Goal: Check status: Check status

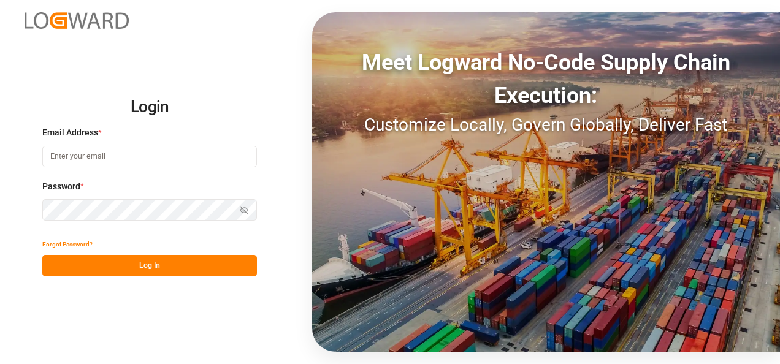
type input "[EMAIL_ADDRESS][DOMAIN_NAME]"
click at [196, 266] on button "Log In" at bounding box center [149, 265] width 215 height 21
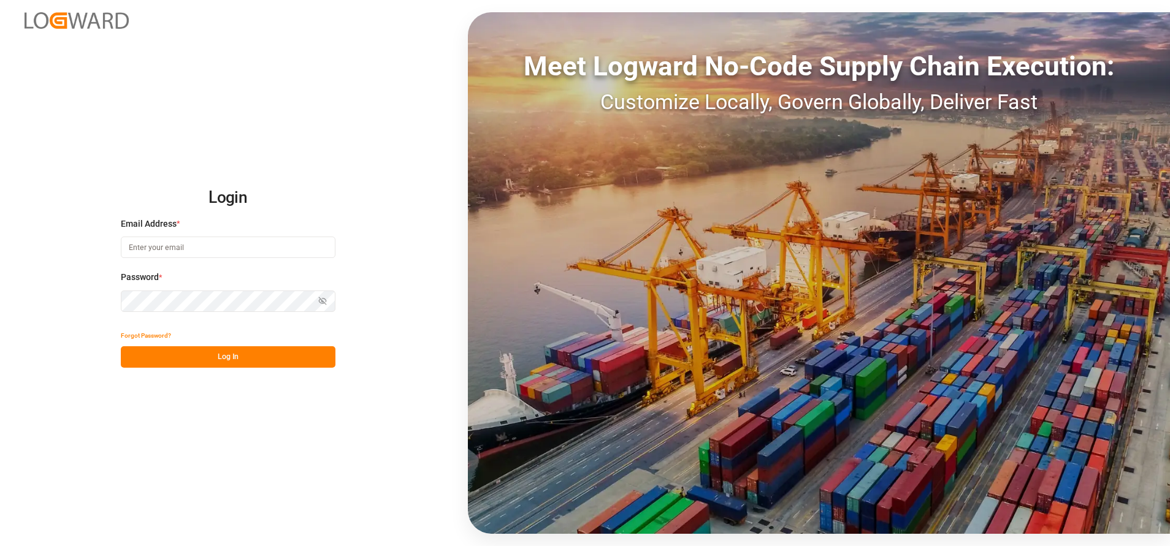
type input "[EMAIL_ADDRESS][DOMAIN_NAME]"
click at [300, 355] on button "Log In" at bounding box center [228, 357] width 215 height 21
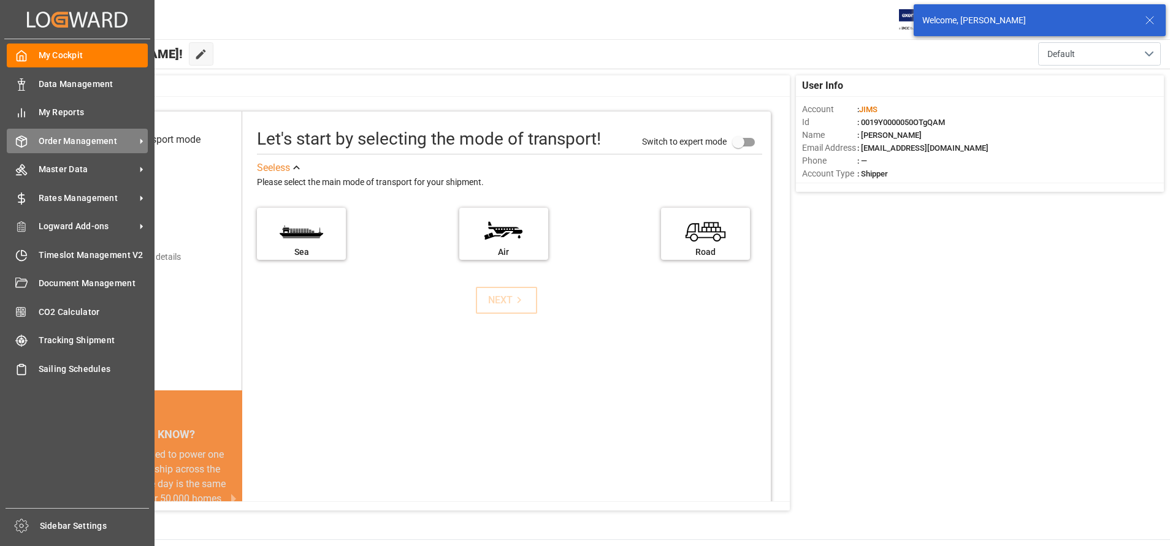
click at [25, 144] on icon at bounding box center [21, 142] width 12 height 12
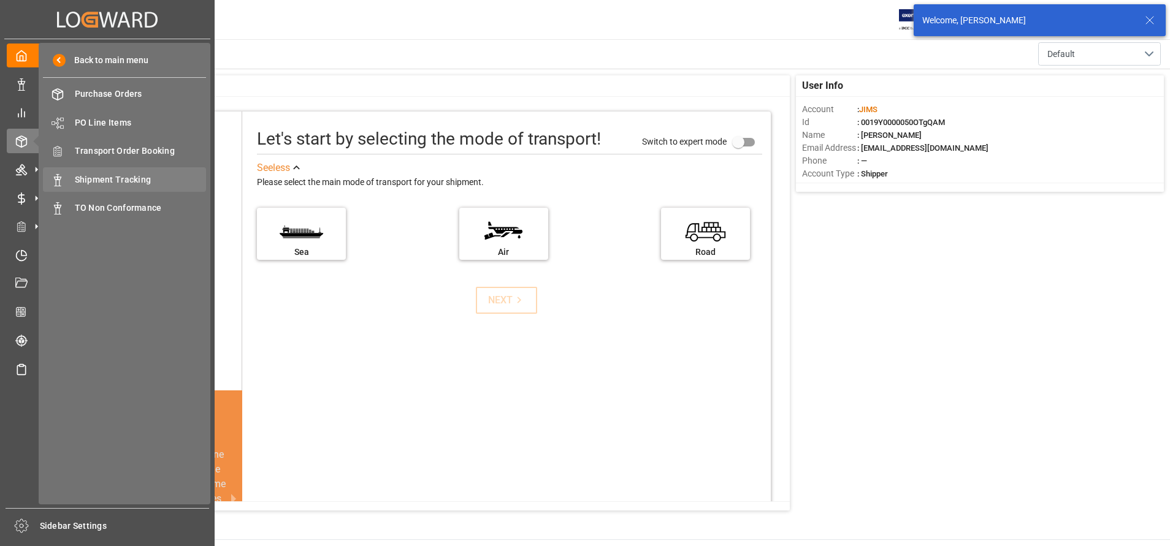
click at [126, 177] on span "Shipment Tracking" at bounding box center [141, 180] width 132 height 13
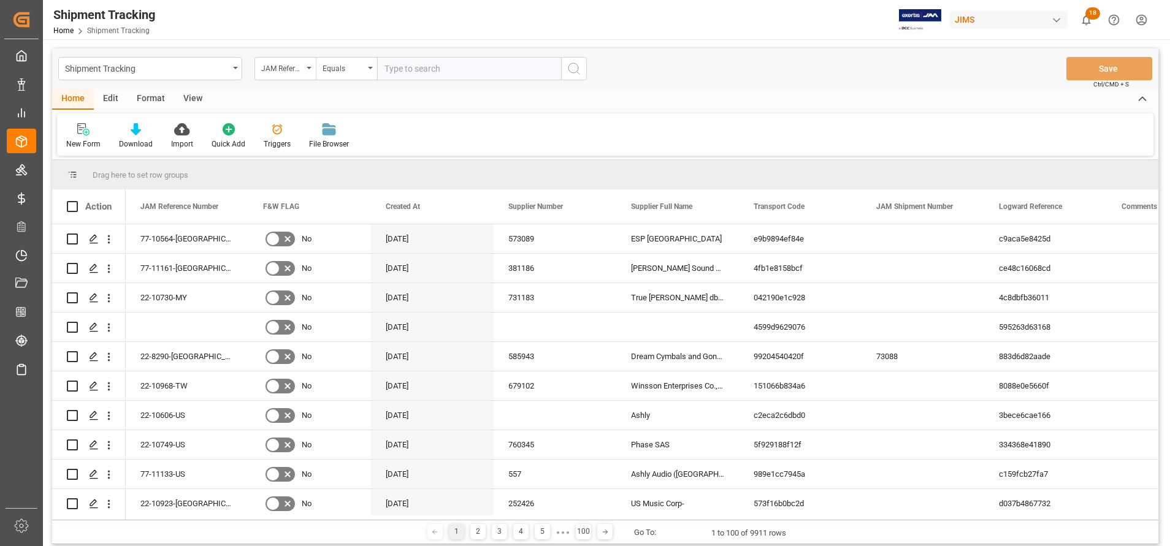
click at [466, 68] on input "text" at bounding box center [469, 68] width 184 height 23
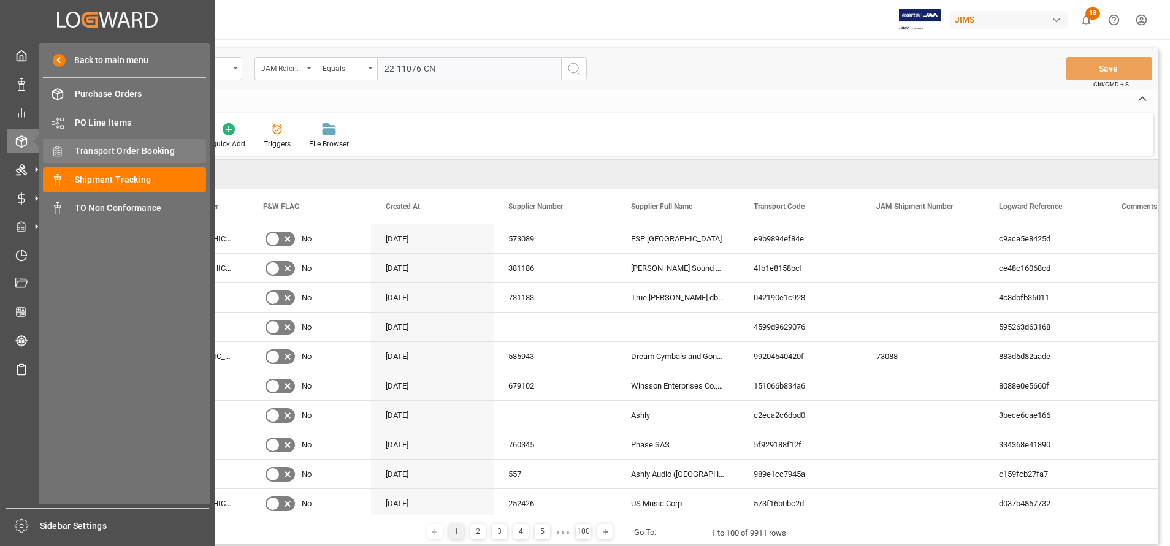
type input "22-11076-CN"
click at [128, 151] on span "Transport Order Booking" at bounding box center [141, 151] width 132 height 13
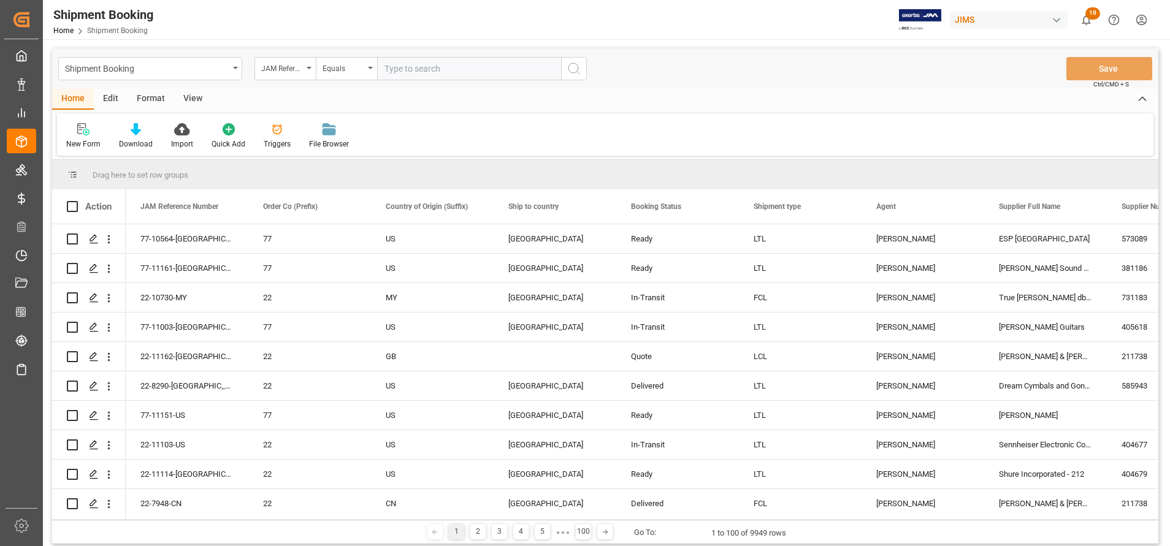
click at [493, 71] on input "text" at bounding box center [469, 68] width 184 height 23
paste input "22-11076-CN"
type input "22-11076-CN"
click at [574, 71] on icon "search button" at bounding box center [574, 68] width 15 height 15
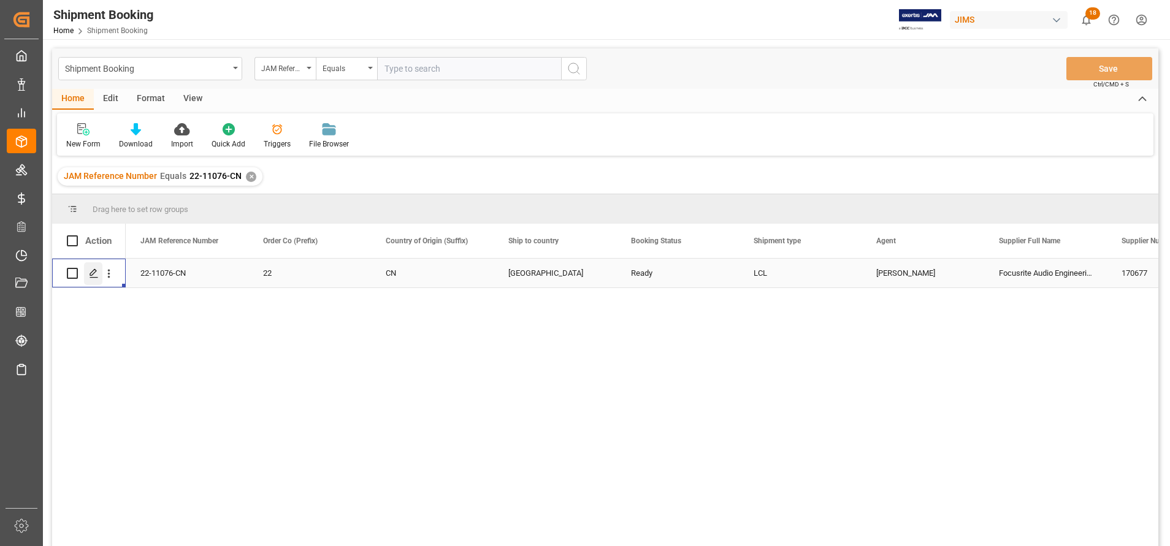
click at [91, 274] on icon "Press SPACE to select this row." at bounding box center [94, 274] width 10 height 10
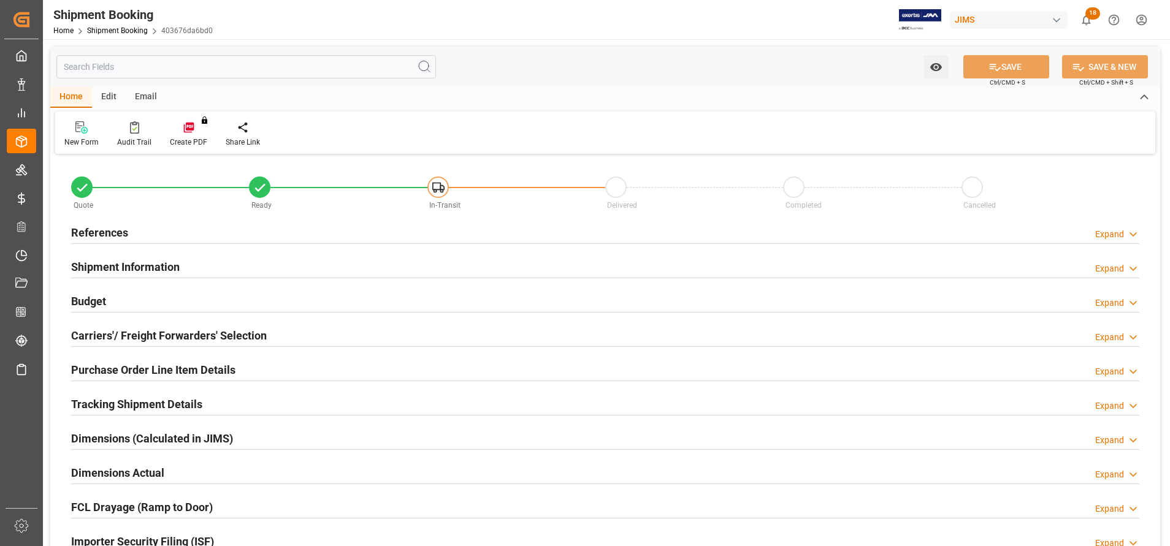
type input "53"
click at [91, 226] on h2 "References" at bounding box center [99, 232] width 57 height 17
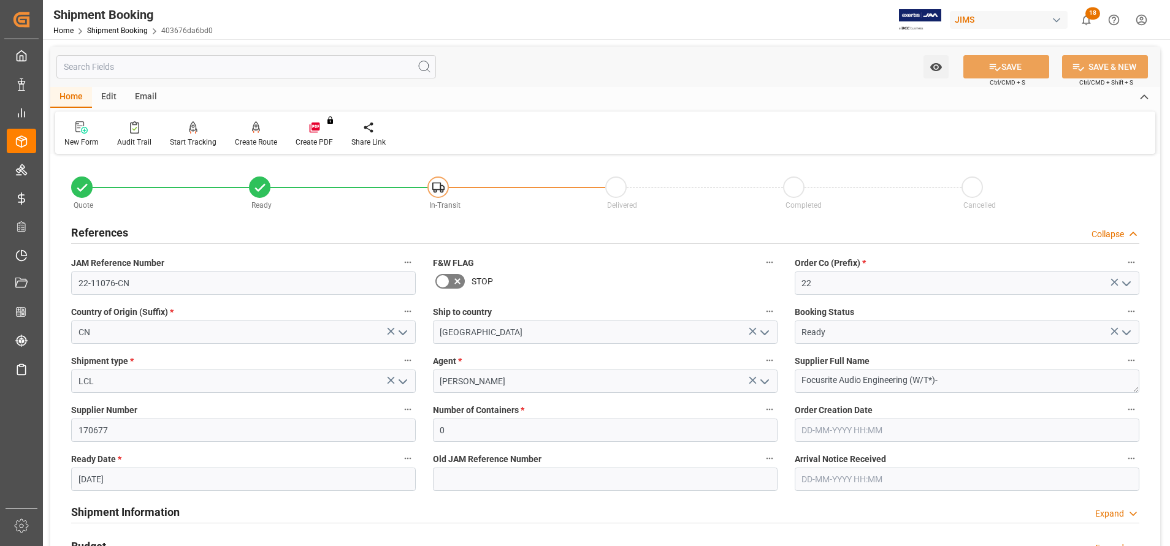
click at [109, 229] on h2 "References" at bounding box center [99, 232] width 57 height 17
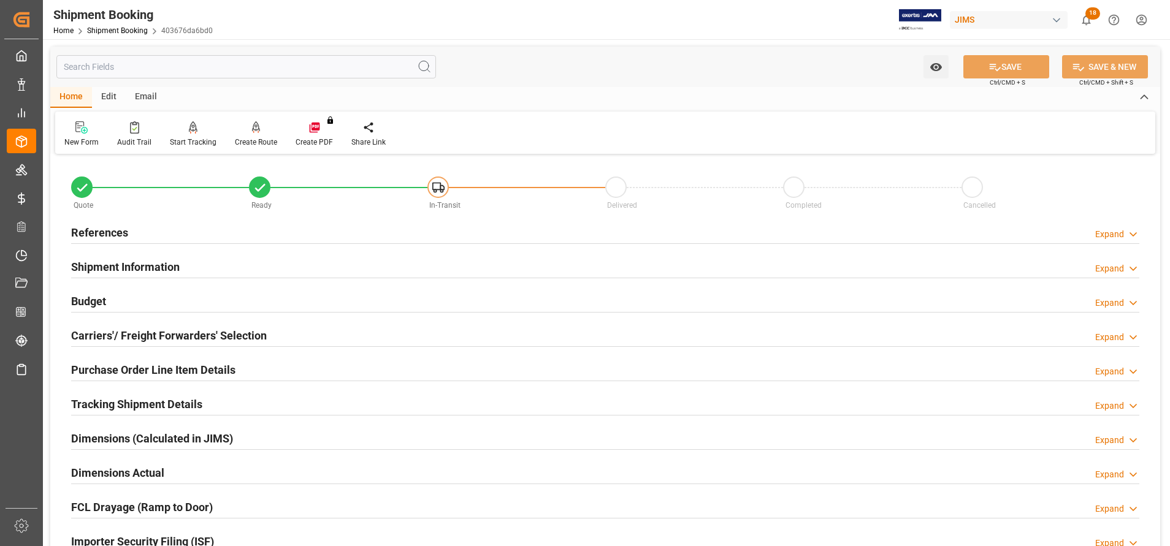
click at [125, 267] on h2 "Shipment Information" at bounding box center [125, 267] width 109 height 17
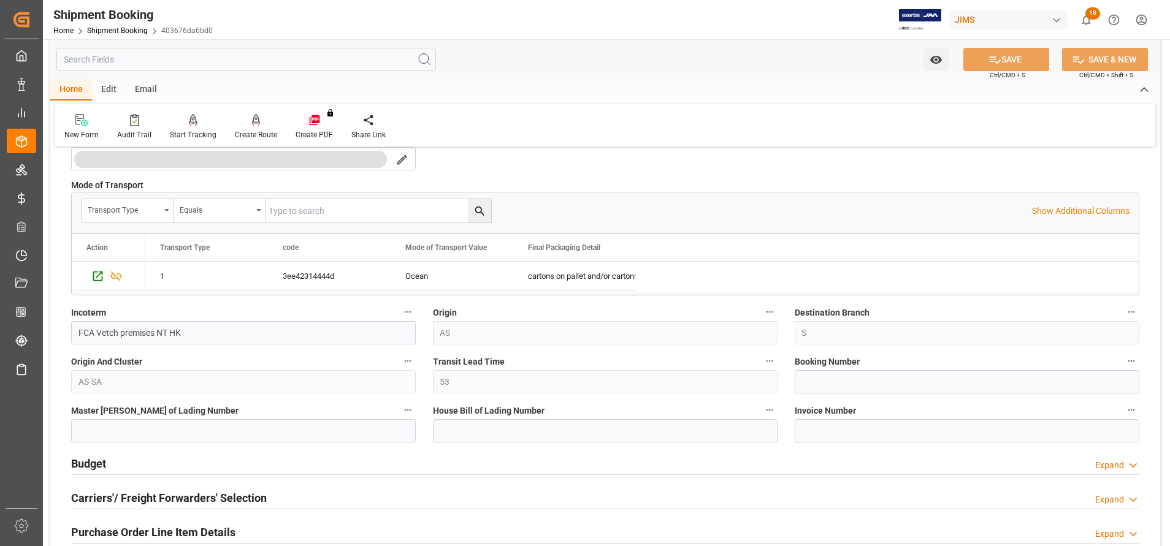
scroll to position [368, 0]
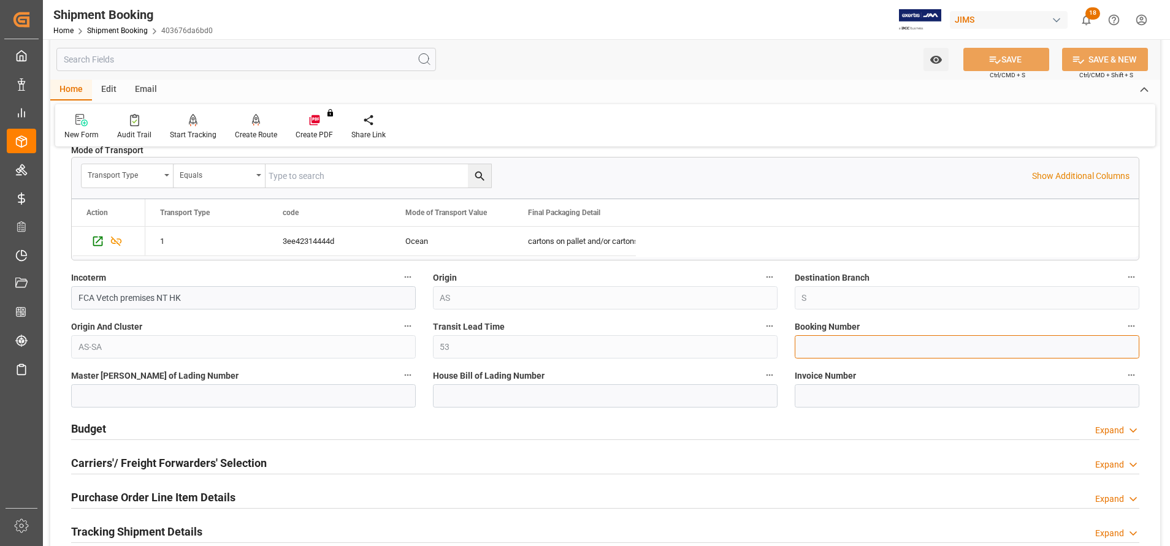
click at [841, 347] on input at bounding box center [967, 346] width 345 height 23
paste input "1069609049"
type input "1069609049"
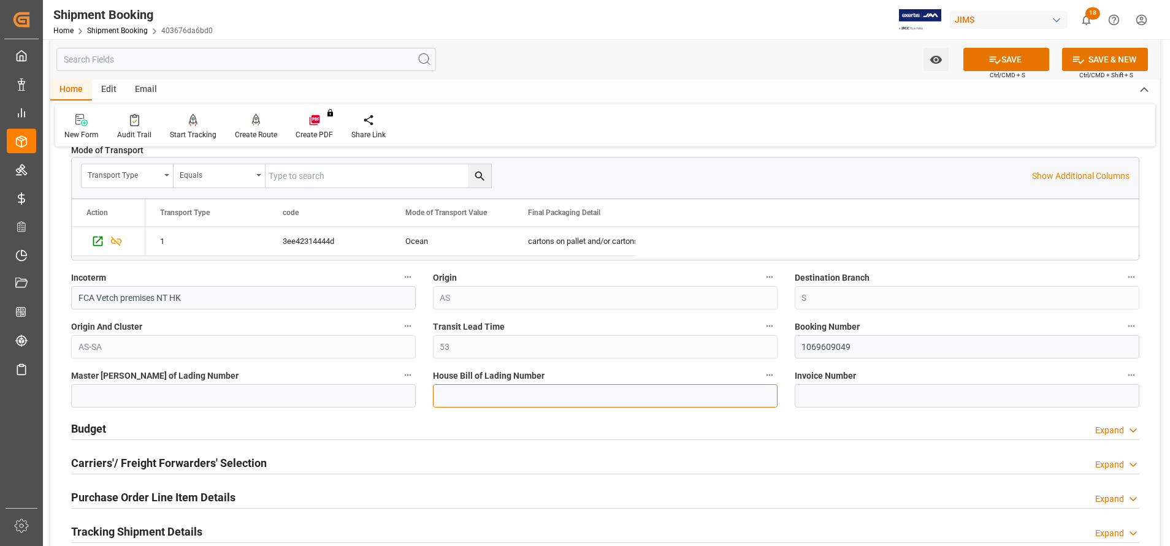
click at [651, 396] on input at bounding box center [605, 396] width 345 height 23
paste input "1069609049"
type input "BANQ1069609049"
click at [995, 71] on span "Ctrl/CMD + S" at bounding box center [1008, 75] width 36 height 9
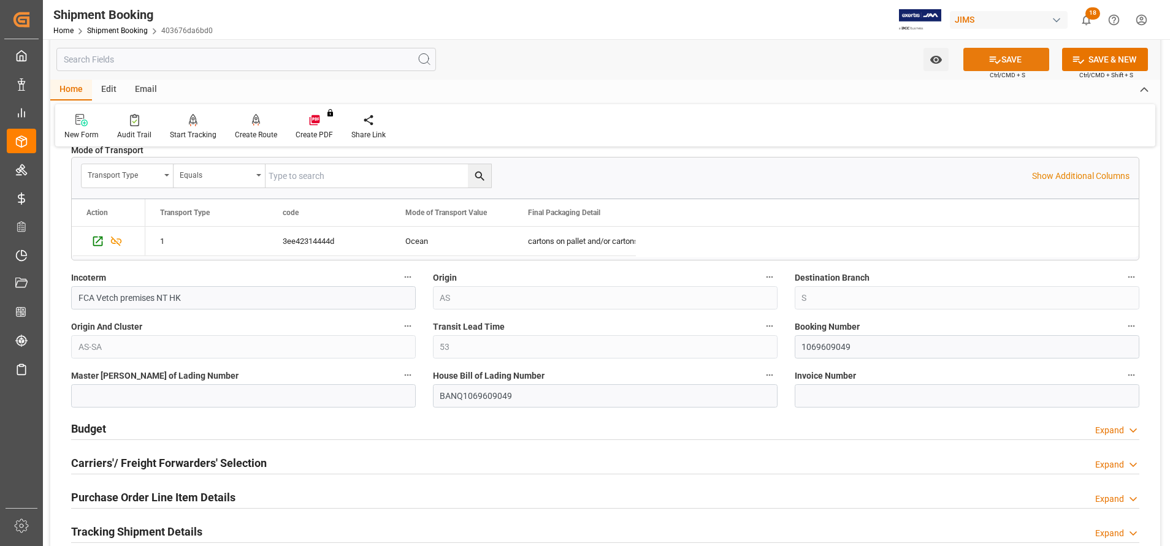
click at [995, 68] on button "SAVE" at bounding box center [1007, 59] width 86 height 23
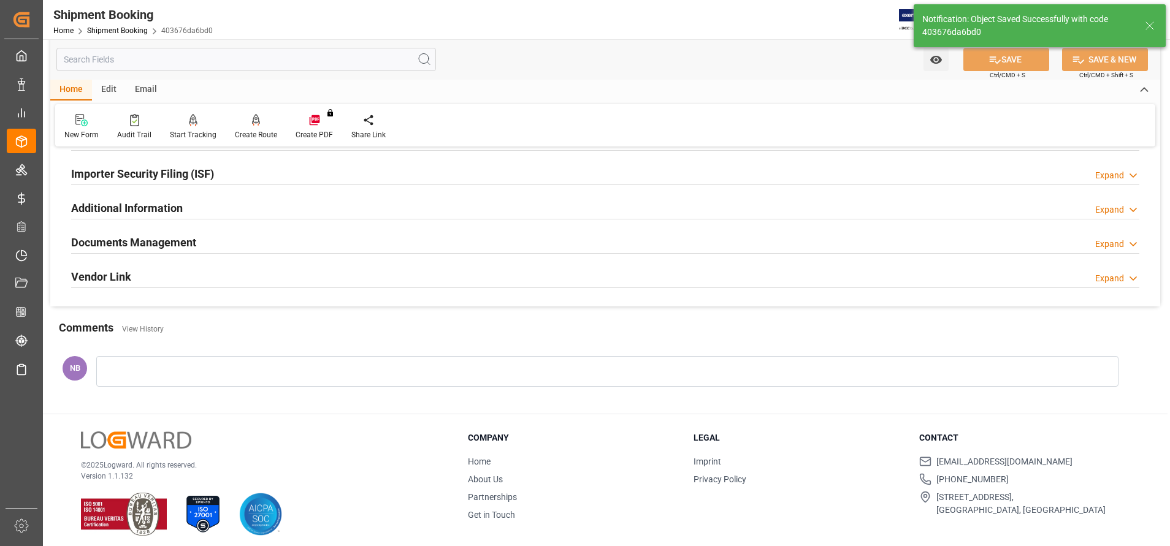
scroll to position [0, 0]
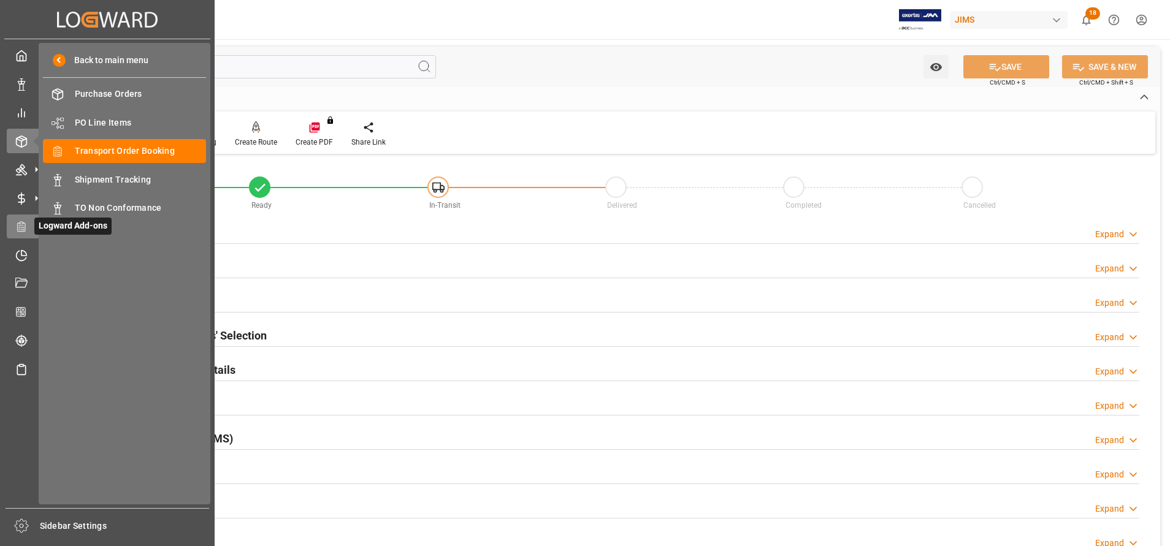
click at [12, 224] on div at bounding box center [17, 226] width 21 height 13
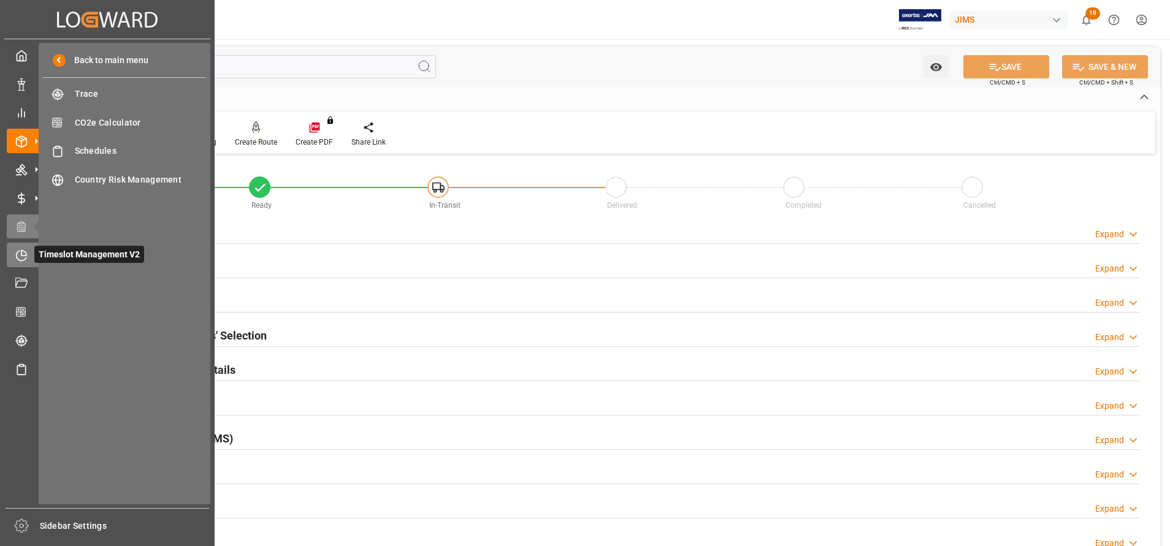
click at [18, 255] on icon at bounding box center [21, 256] width 12 height 12
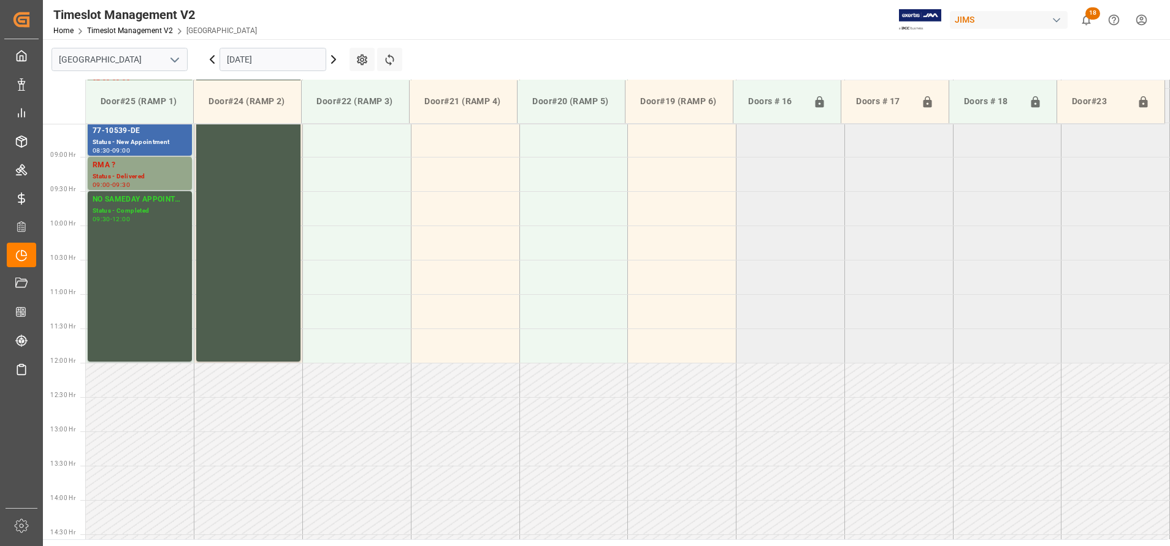
scroll to position [611, 0]
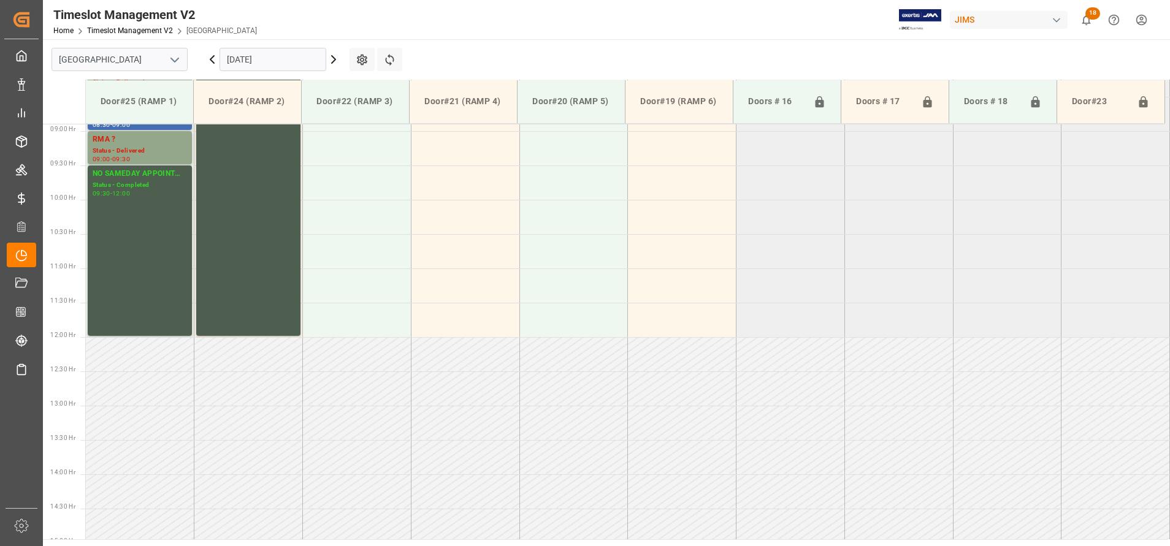
click at [179, 60] on icon "open menu" at bounding box center [174, 60] width 15 height 15
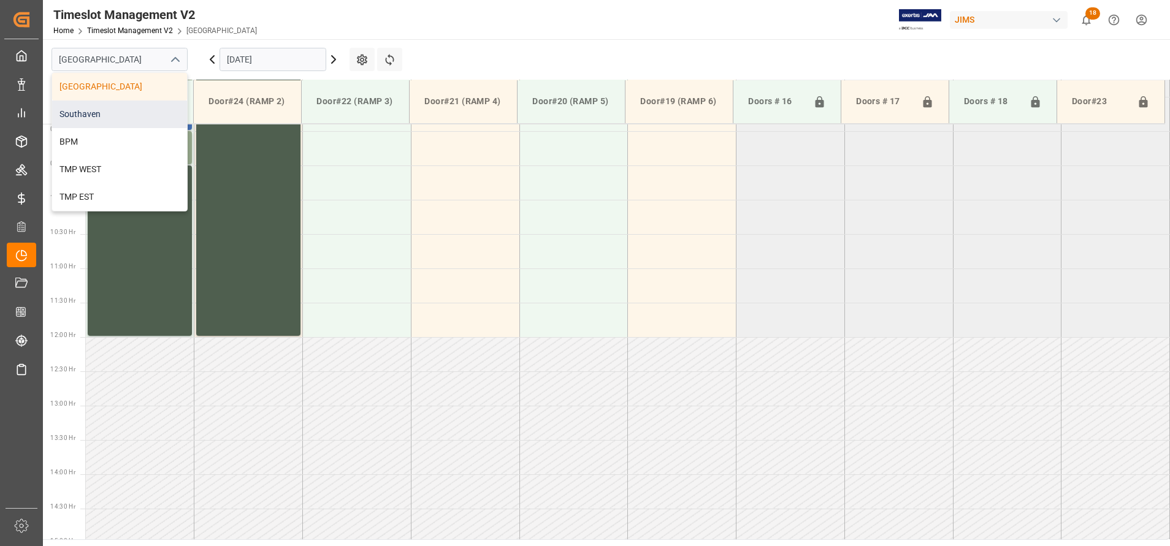
click at [113, 123] on div "Southaven" at bounding box center [119, 115] width 135 height 28
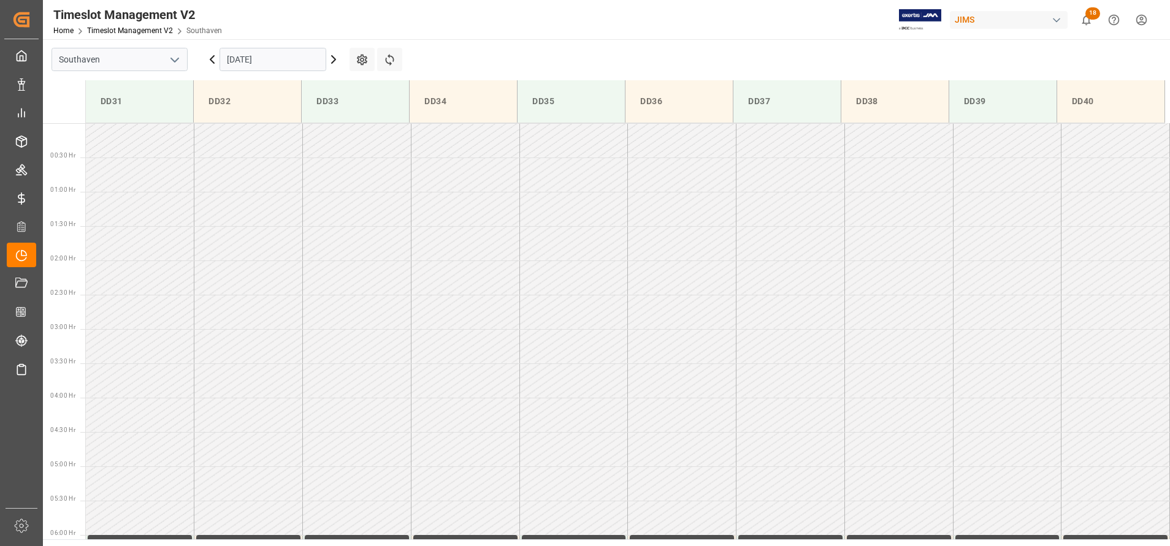
click at [334, 64] on icon at bounding box center [333, 59] width 15 height 15
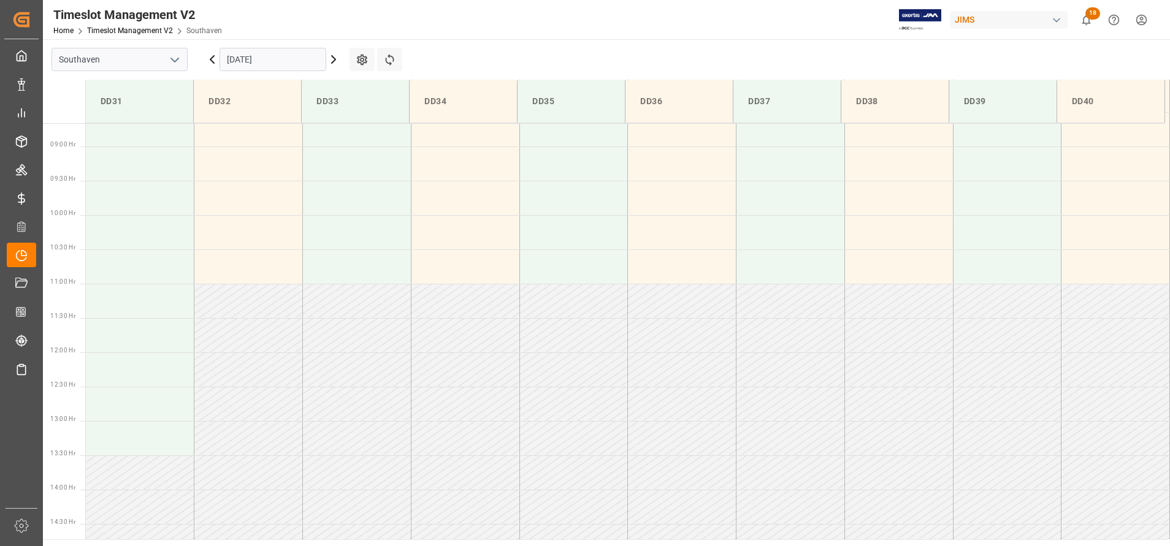
scroll to position [610, 0]
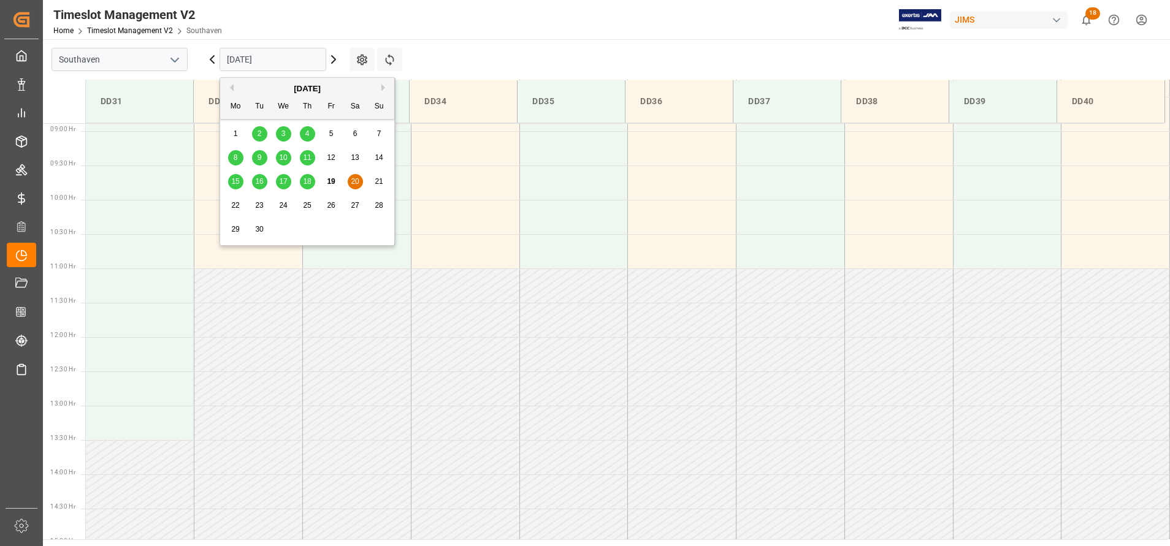
click at [310, 58] on input "20-09-2025" at bounding box center [273, 59] width 107 height 23
drag, startPoint x: 256, startPoint y: 205, endPoint x: 258, endPoint y: 216, distance: 11.2
click at [258, 216] on div "22 23 24 25 26 27 28" at bounding box center [307, 206] width 167 height 24
drag, startPoint x: 258, startPoint y: 216, endPoint x: 237, endPoint y: 202, distance: 25.2
click at [237, 202] on span "22" at bounding box center [235, 205] width 8 height 9
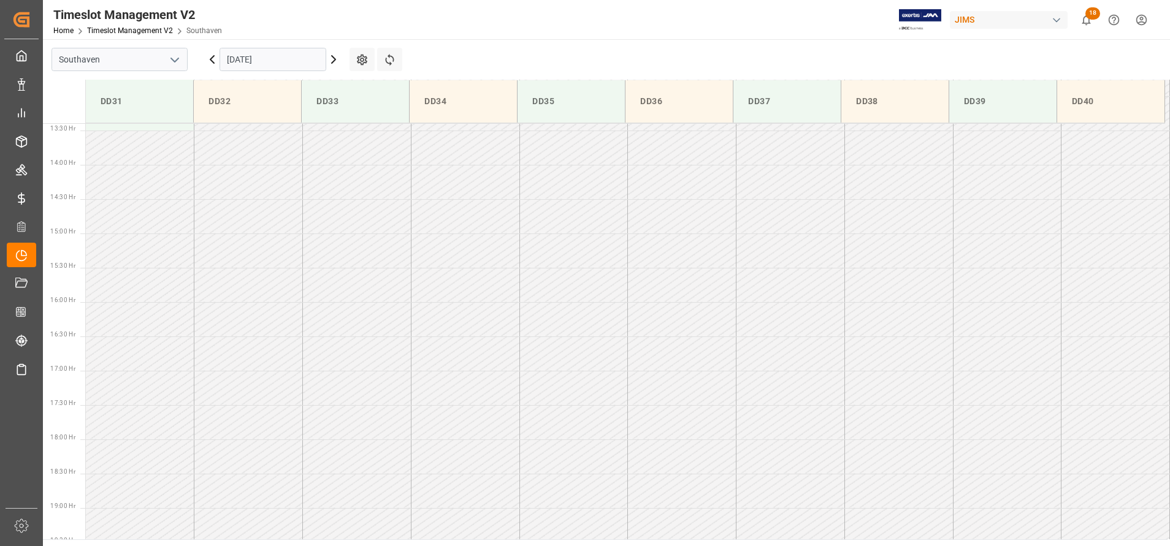
scroll to position [1233, 0]
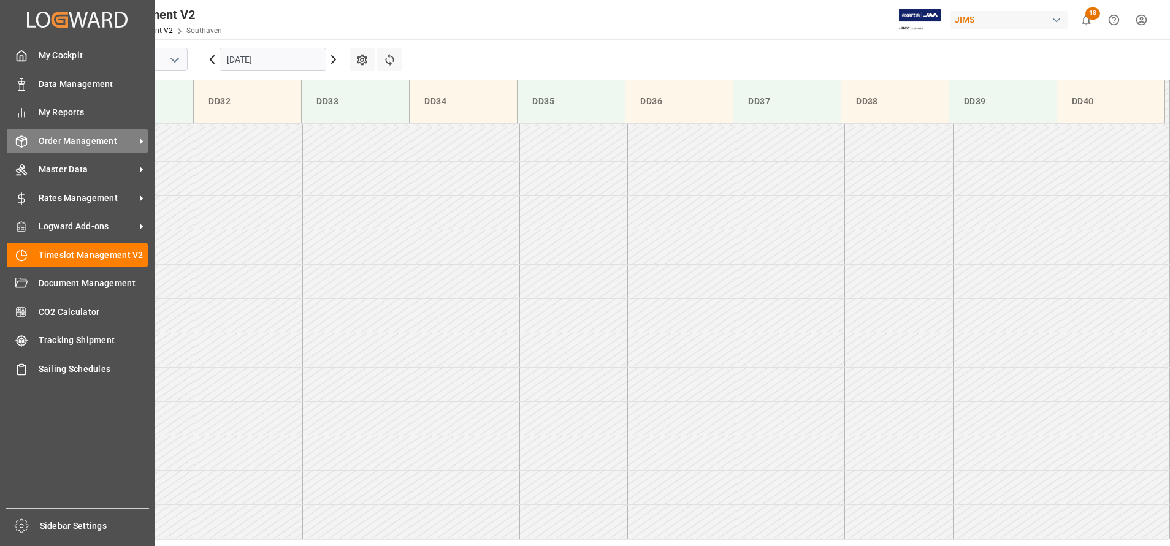
click at [69, 147] on span "Order Management" at bounding box center [87, 141] width 97 height 13
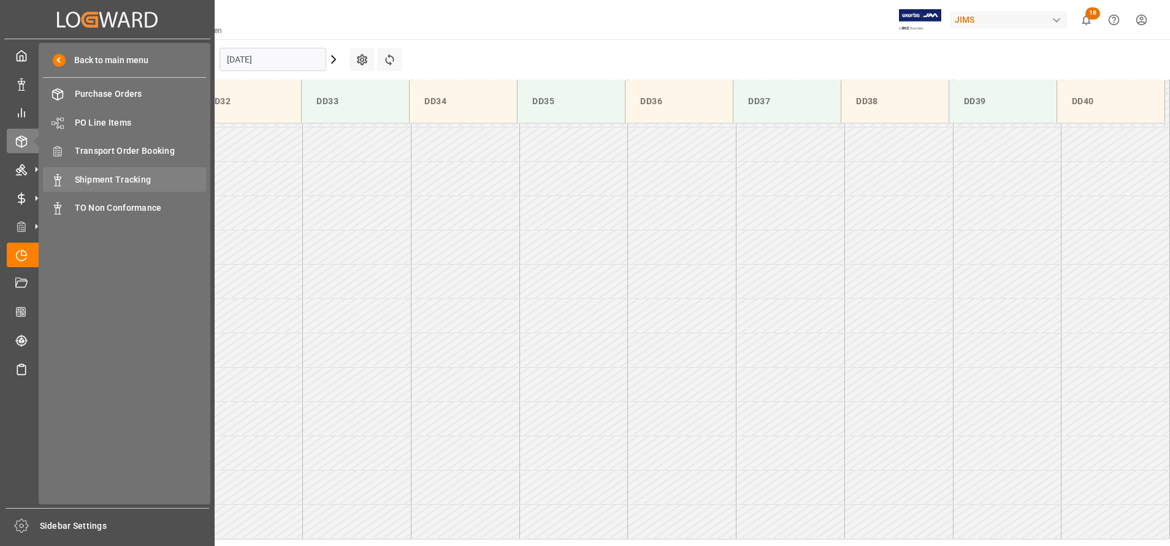
click at [83, 183] on span "Shipment Tracking" at bounding box center [141, 180] width 132 height 13
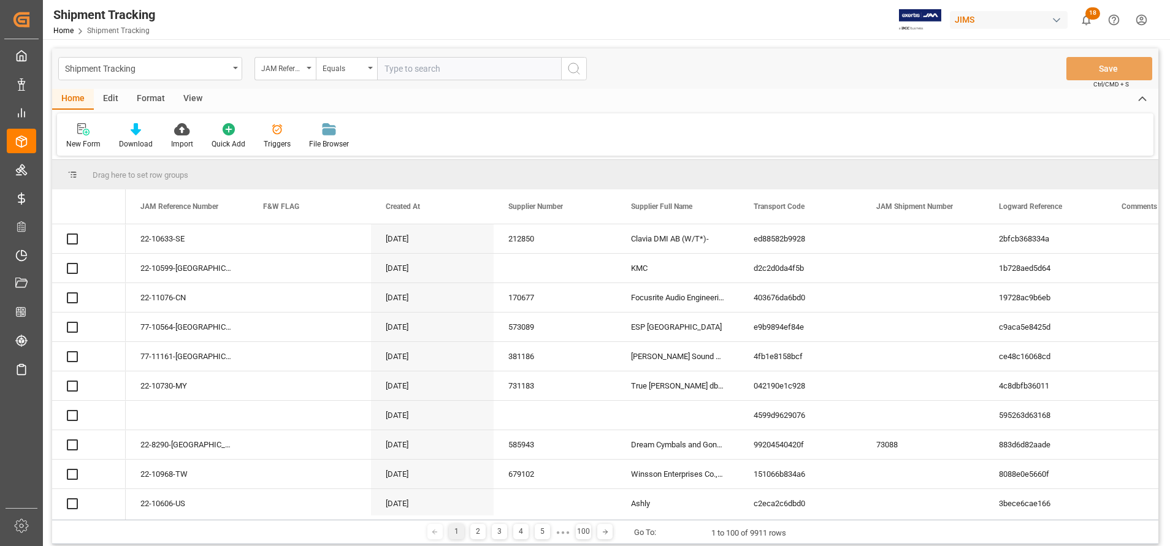
click at [430, 74] on input "text" at bounding box center [469, 68] width 184 height 23
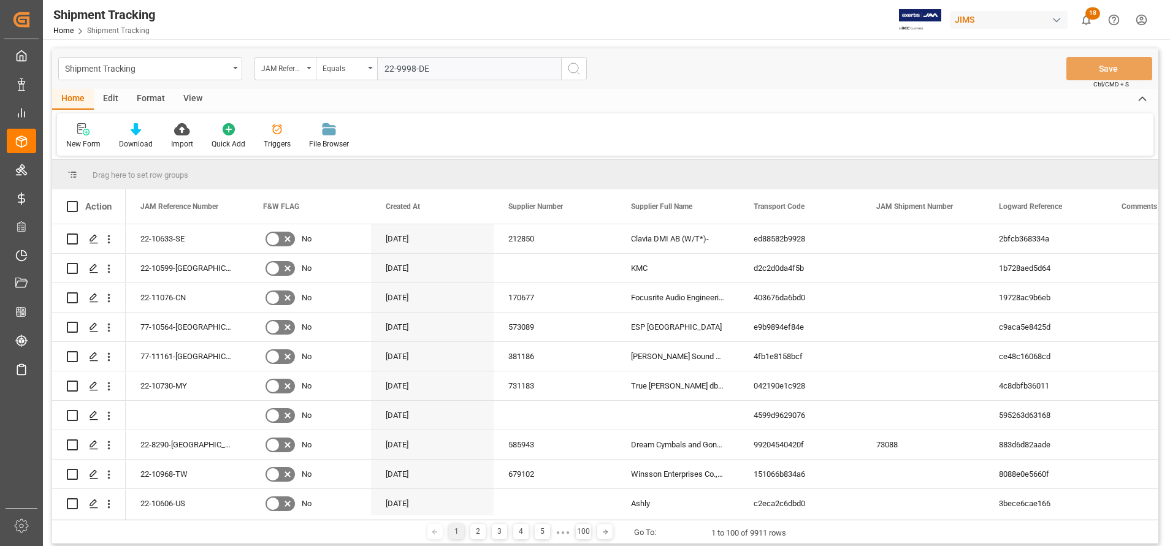
type input "22-9998-DE"
click at [568, 71] on icon "search button" at bounding box center [574, 68] width 15 height 15
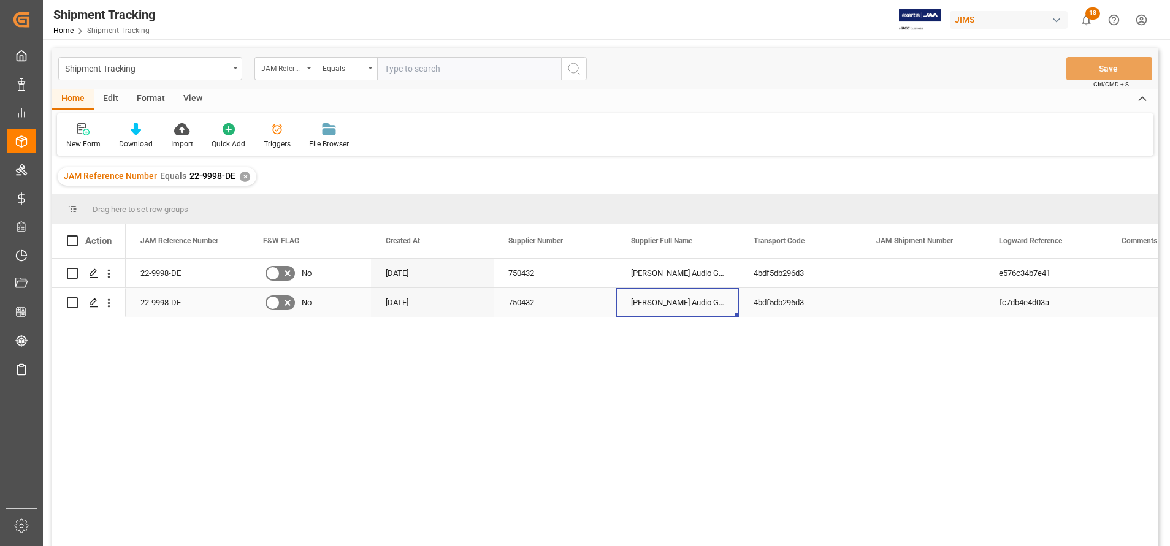
click at [650, 289] on div "ADAM Audio GmbH" at bounding box center [677, 302] width 123 height 29
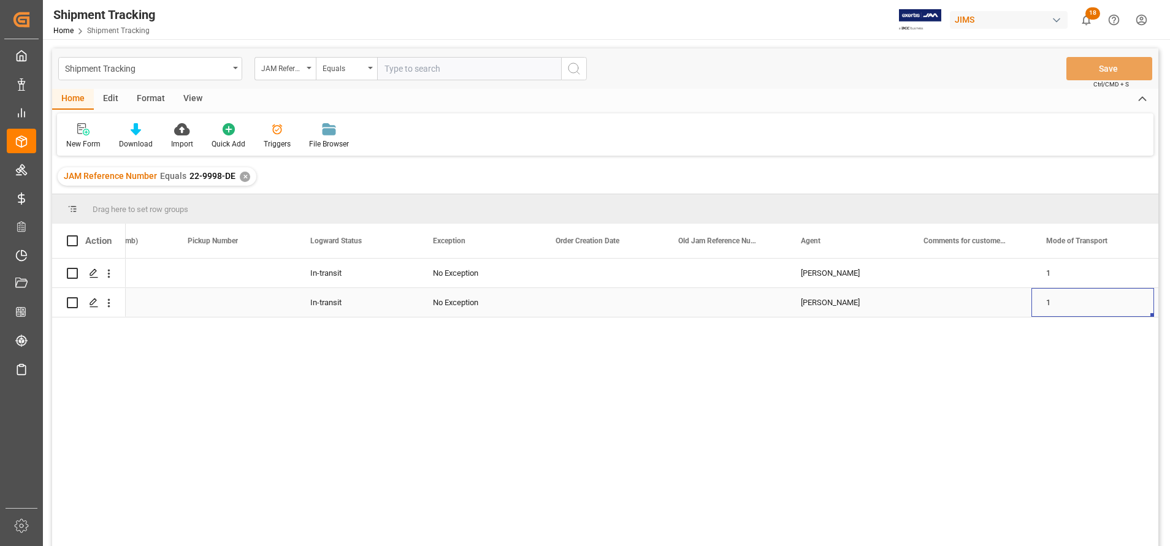
scroll to position [0, 1179]
